Goal: Task Accomplishment & Management: Use online tool/utility

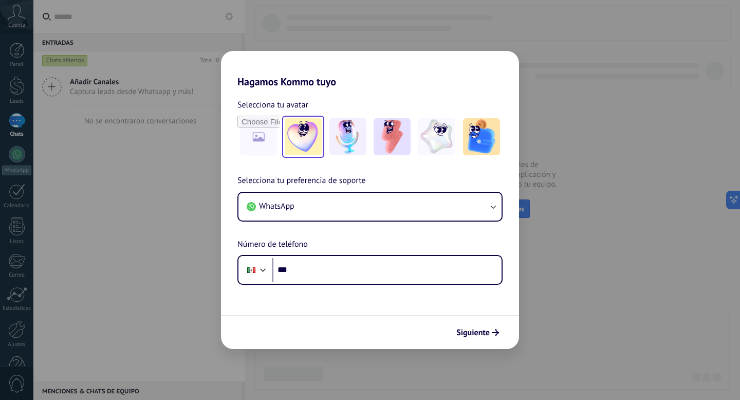
click at [306, 150] on img at bounding box center [303, 136] width 37 height 37
click at [486, 335] on span "Siguiente" at bounding box center [472, 332] width 33 height 7
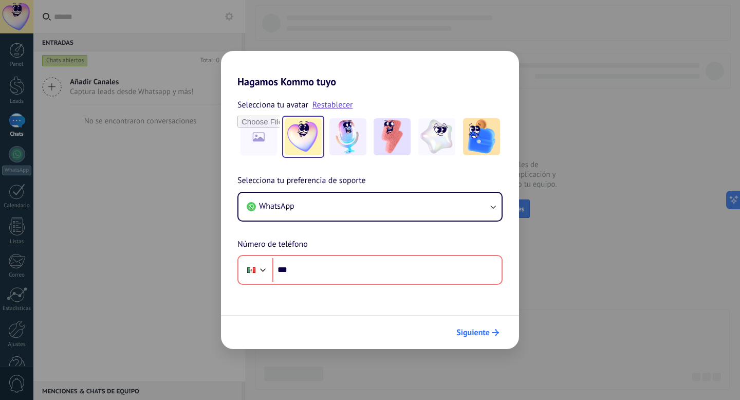
click at [486, 335] on span "Siguiente" at bounding box center [472, 332] width 33 height 7
click at [565, 293] on div "Hagamos Kommo tuyo Selecciona tu avatar Restablecer Selecciona tu preferencia d…" at bounding box center [370, 200] width 740 height 400
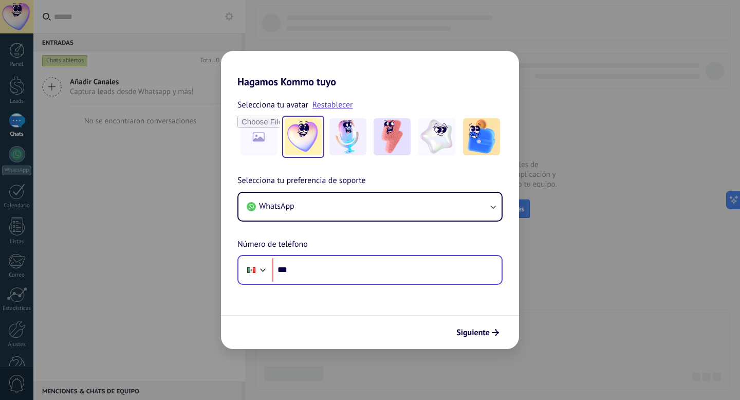
click at [331, 282] on div "Phone ***" at bounding box center [369, 270] width 265 height 30
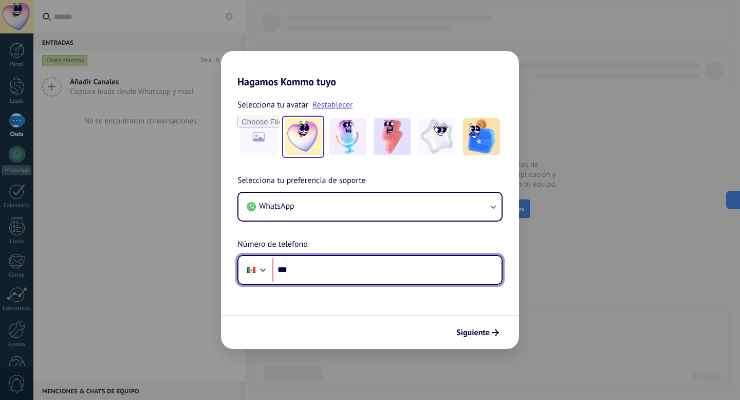
click at [331, 278] on input "***" at bounding box center [386, 270] width 229 height 24
click at [346, 277] on input "******" at bounding box center [386, 270] width 229 height 24
type input "**********"
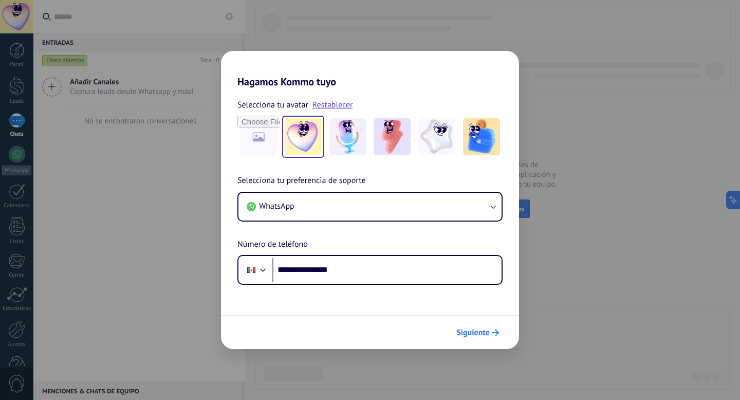
click at [491, 331] on icon "submit" at bounding box center [494, 332] width 7 height 7
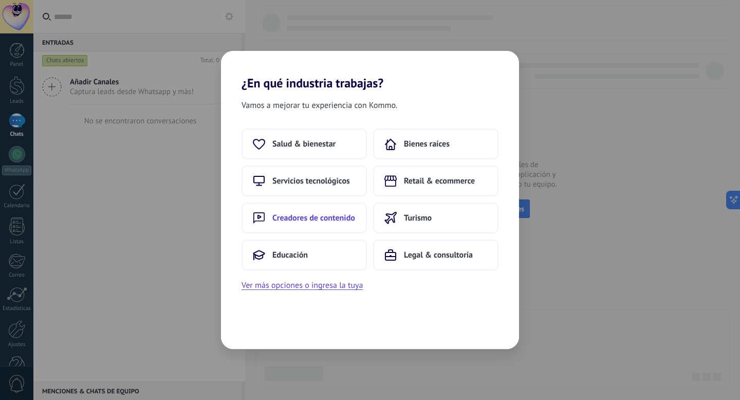
click at [331, 222] on span "Creadores de contenido" at bounding box center [313, 218] width 83 height 10
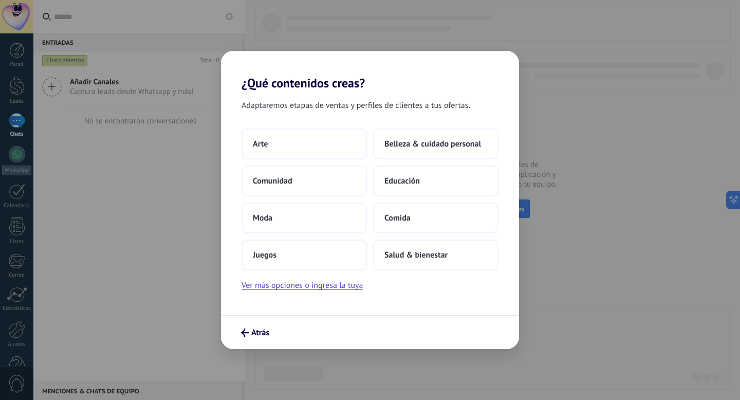
click at [331, 222] on button "Moda" at bounding box center [303, 217] width 125 height 31
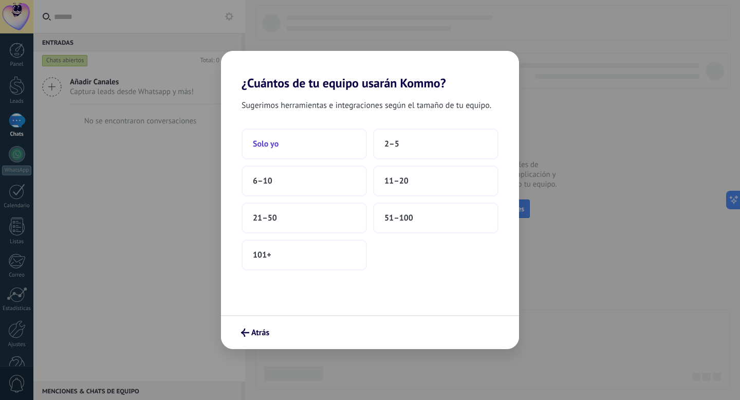
click at [344, 134] on button "Solo yo" at bounding box center [303, 143] width 125 height 31
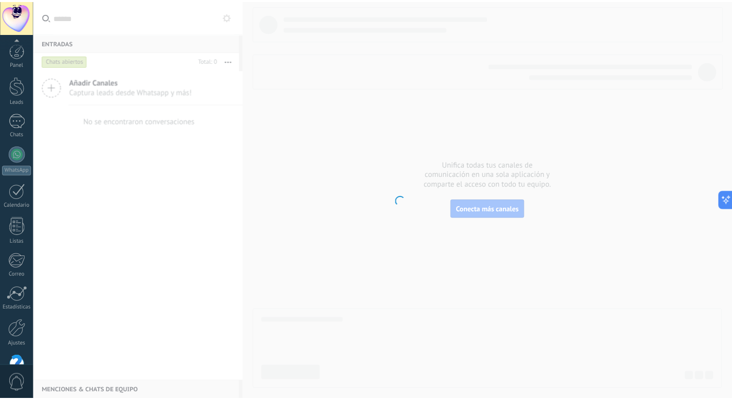
scroll to position [28, 0]
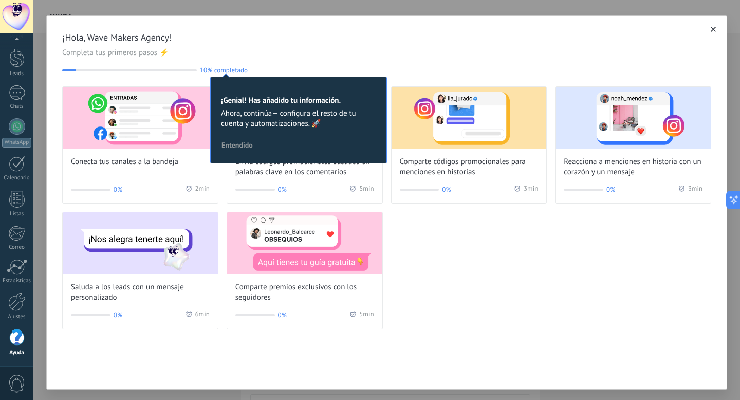
click at [429, 267] on div "Conecta tus canales a la bandeja 0% 2 min Envía códigos promocionales basados e…" at bounding box center [386, 207] width 649 height 242
click at [710, 32] on use "button" at bounding box center [712, 29] width 5 height 5
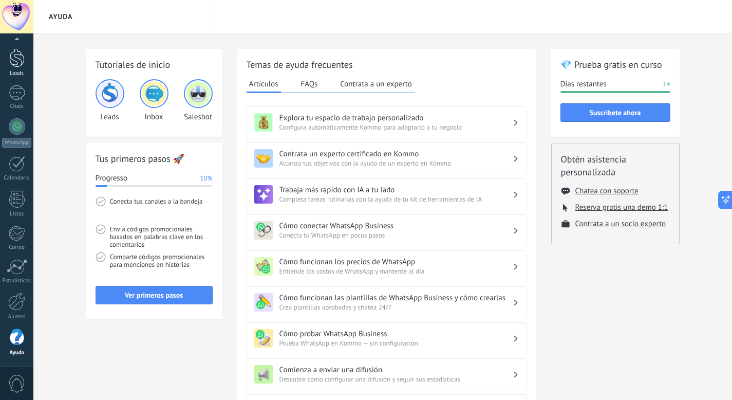
click at [18, 61] on div at bounding box center [16, 57] width 15 height 19
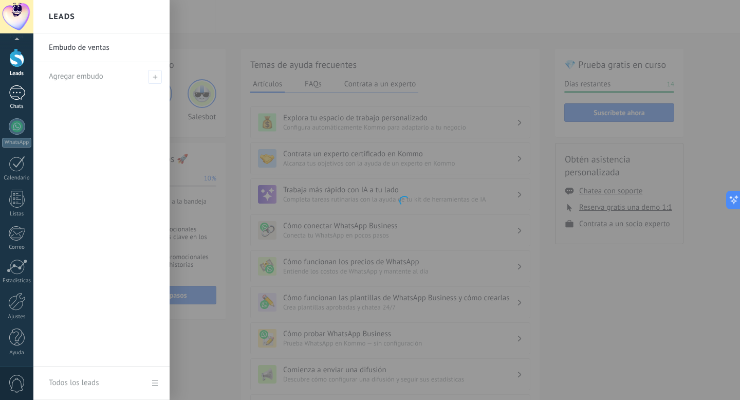
click at [16, 91] on div at bounding box center [17, 92] width 16 height 15
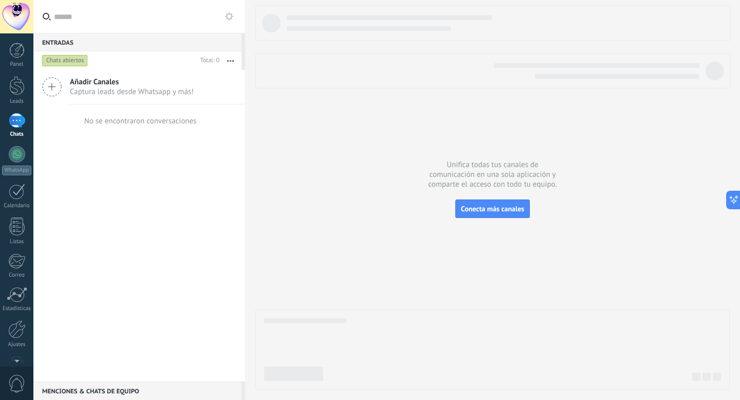
click at [17, 145] on div "Panel Leads Chats WhatsApp Clientes" at bounding box center [16, 218] width 33 height 351
click at [17, 157] on div at bounding box center [17, 154] width 16 height 16
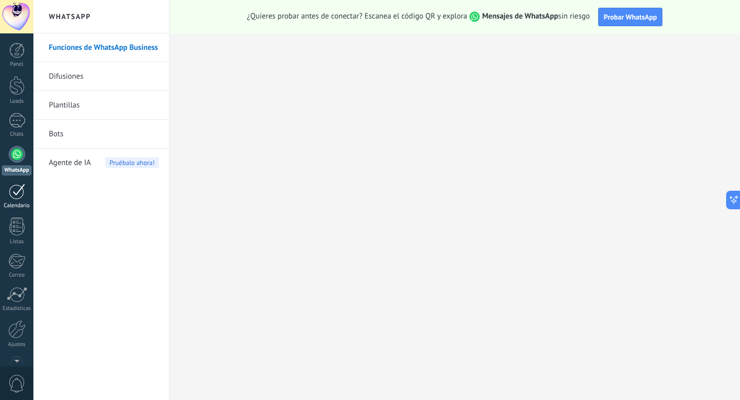
click at [12, 186] on div at bounding box center [17, 191] width 16 height 16
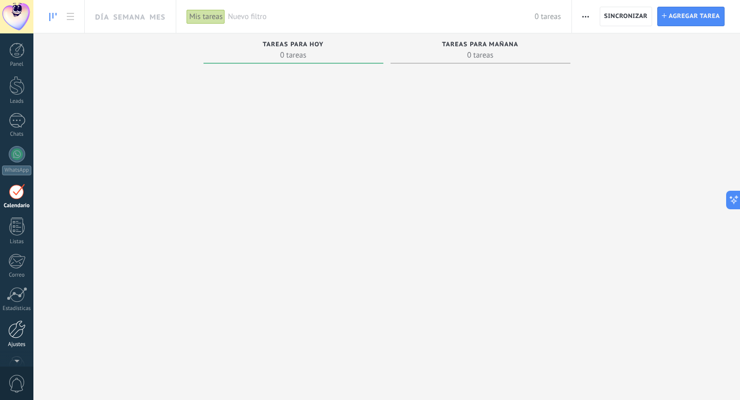
click at [18, 332] on div at bounding box center [16, 329] width 17 height 18
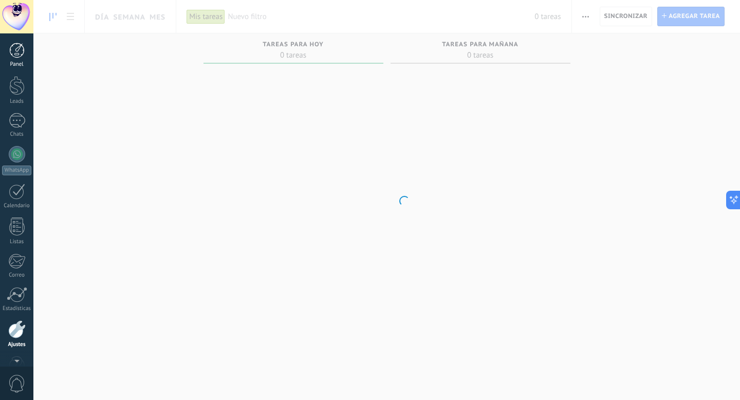
click at [18, 47] on div at bounding box center [16, 50] width 15 height 15
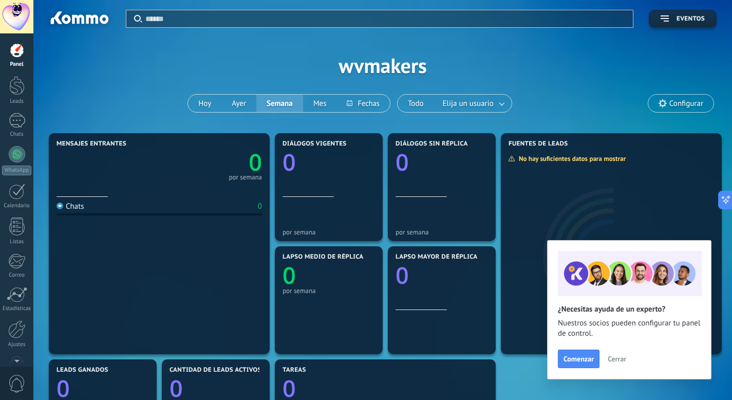
click at [524, 22] on input "text" at bounding box center [385, 18] width 481 height 11
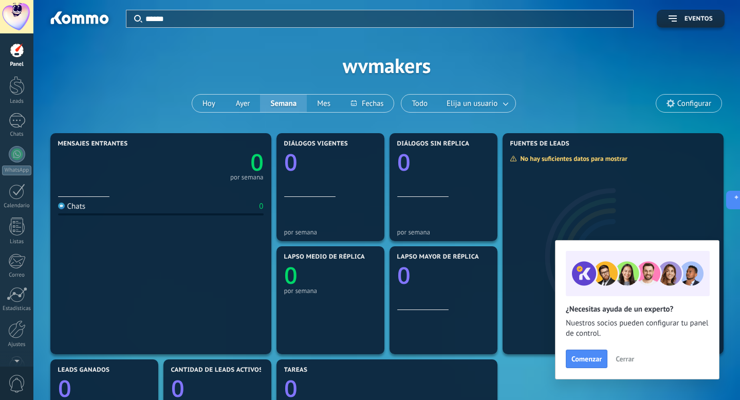
type input "******"
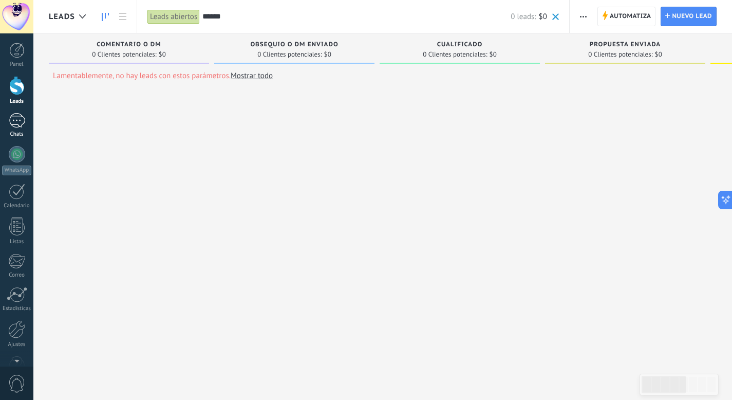
click at [24, 121] on div at bounding box center [17, 120] width 16 height 15
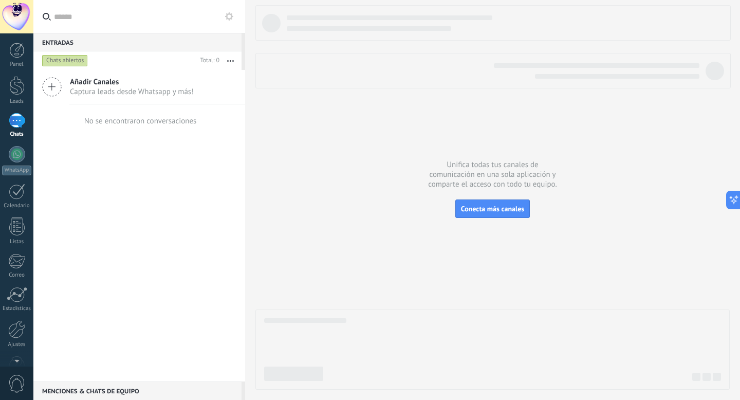
click at [100, 82] on span "Añadir Canales" at bounding box center [132, 82] width 124 height 10
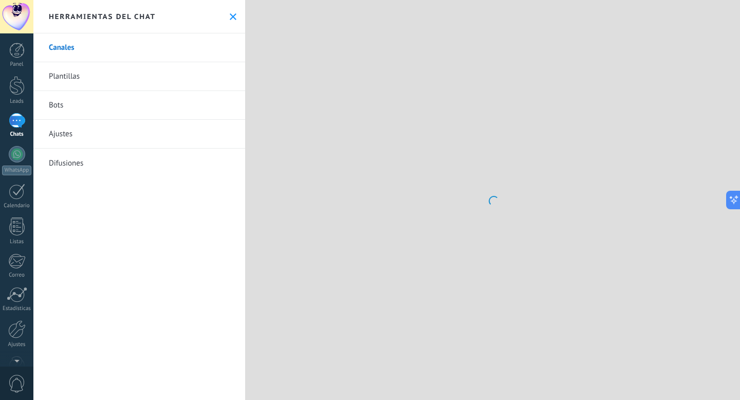
click at [54, 89] on link "Plantillas" at bounding box center [139, 76] width 212 height 29
click at [68, 48] on link "Canales" at bounding box center [139, 47] width 212 height 29
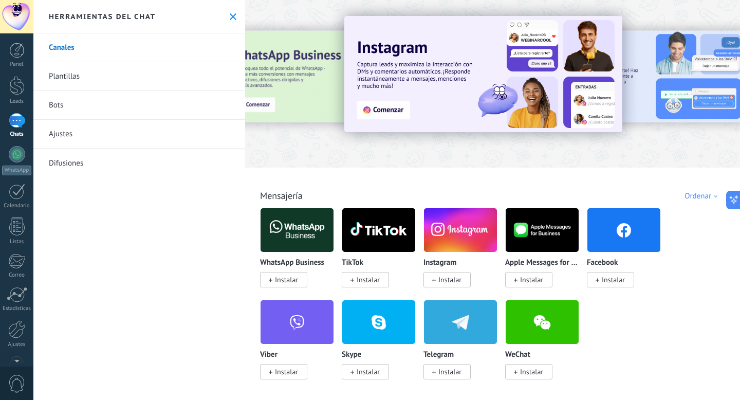
click at [377, 275] on span "Instalar" at bounding box center [367, 279] width 23 height 9
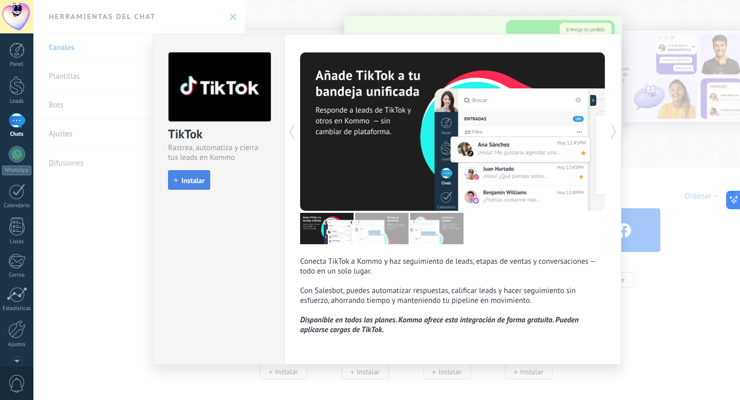
click at [195, 184] on button "Instalar" at bounding box center [189, 180] width 42 height 20
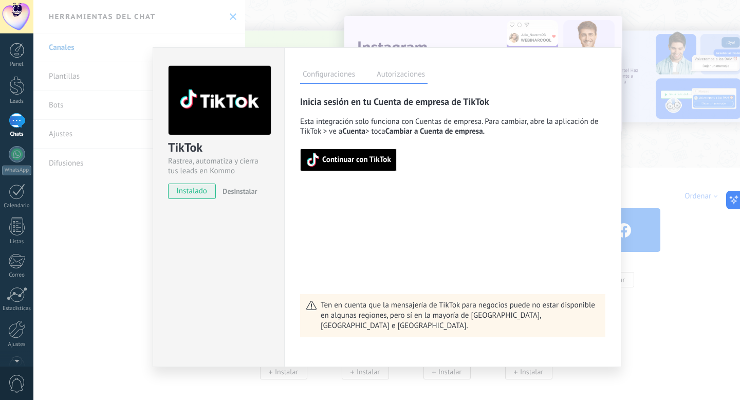
click at [394, 74] on label "Autorizaciones" at bounding box center [400, 75] width 53 height 15
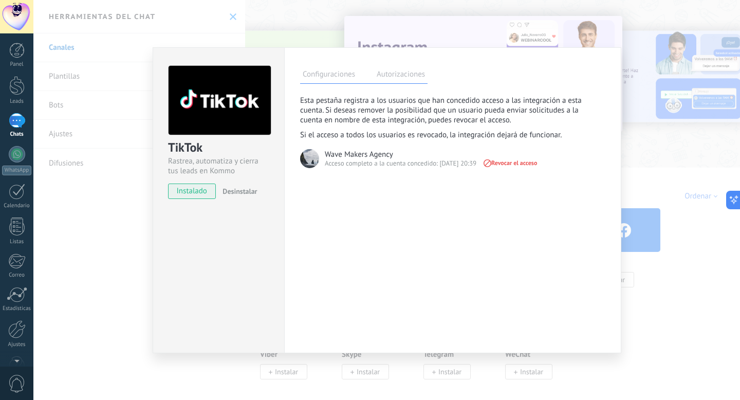
click at [321, 77] on label "Configuraciones" at bounding box center [329, 75] width 58 height 15
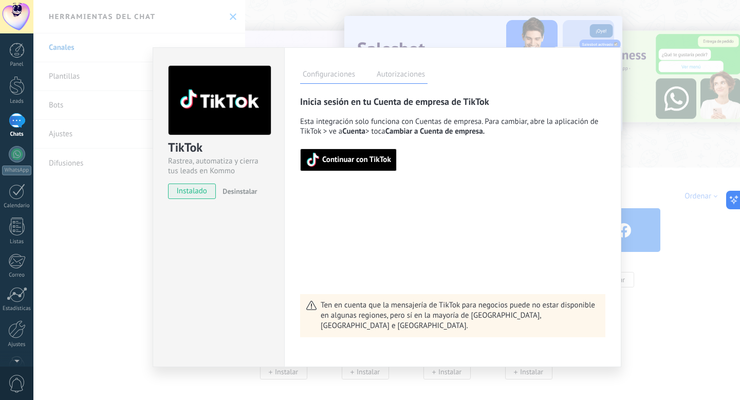
click at [335, 159] on span "Continuar con TikTok" at bounding box center [356, 159] width 69 height 7
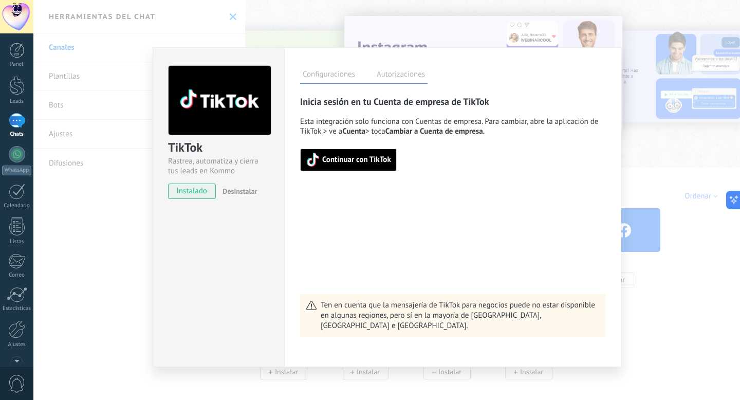
click at [138, 65] on div "TikTok Rastrea, automatiza y cierra tus leads en Kommo instalado Desinstalar Co…" at bounding box center [386, 200] width 706 height 400
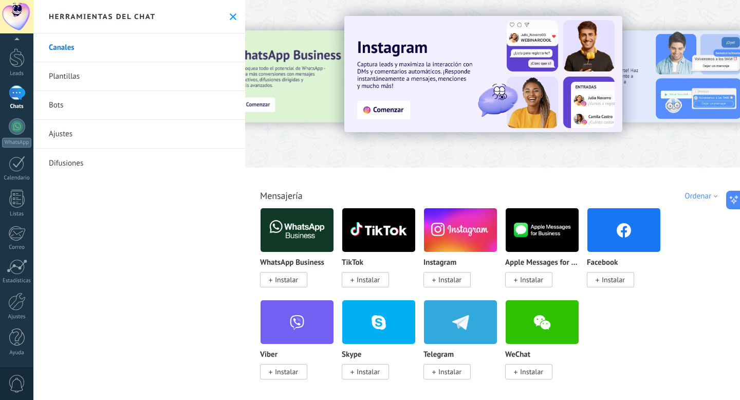
scroll to position [20, 0]
click at [18, 22] on div at bounding box center [16, 16] width 33 height 33
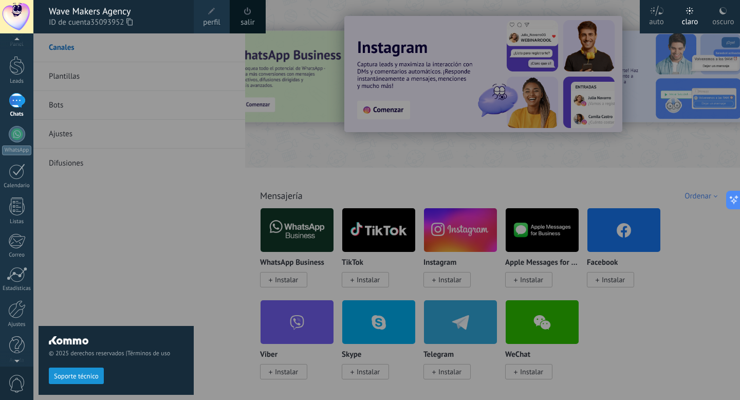
click at [242, 19] on link "salir" at bounding box center [247, 22] width 14 height 11
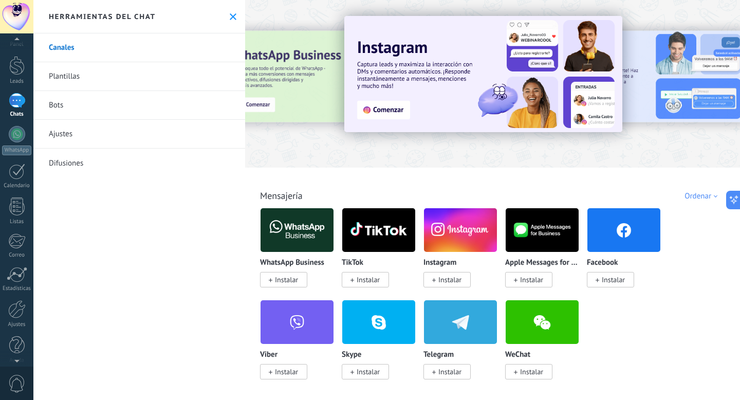
scroll to position [0, 0]
